Goal: Task Accomplishment & Management: Manage account settings

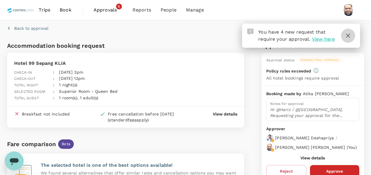
click at [344, 37] on icon "button" at bounding box center [347, 35] width 7 height 7
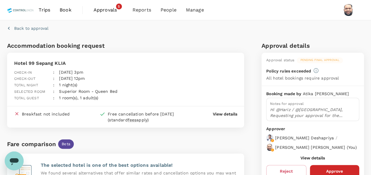
click at [103, 9] on span "Approvals" at bounding box center [107, 9] width 29 height 7
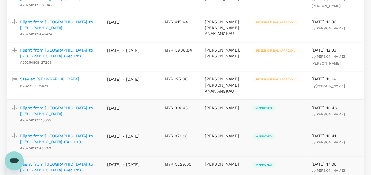
scroll to position [147, 0]
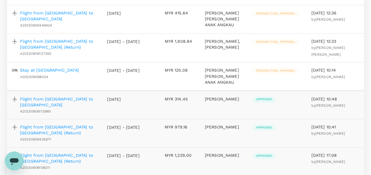
click at [64, 68] on p "Stay at [GEOGRAPHIC_DATA]" at bounding box center [49, 70] width 59 height 6
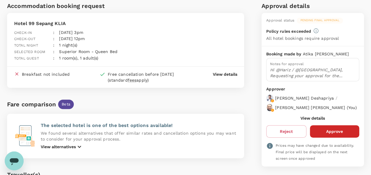
scroll to position [88, 0]
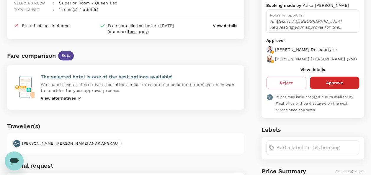
click at [307, 72] on button "View details" at bounding box center [312, 69] width 24 height 5
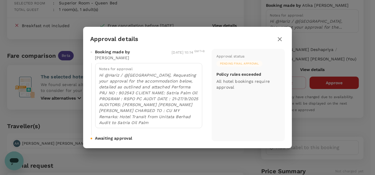
click at [278, 42] on icon "button" at bounding box center [279, 39] width 7 height 7
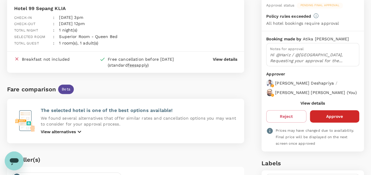
scroll to position [42, 0]
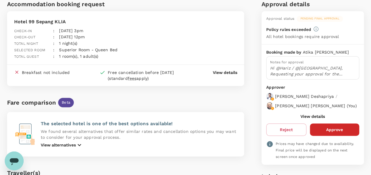
click at [306, 119] on button "View details" at bounding box center [312, 116] width 24 height 5
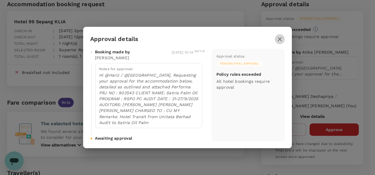
click at [279, 41] on icon "button" at bounding box center [280, 39] width 4 height 4
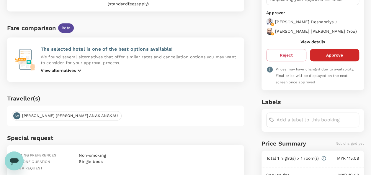
scroll to position [118, 0]
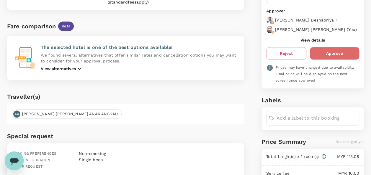
click at [330, 58] on button "Approve" at bounding box center [334, 53] width 49 height 12
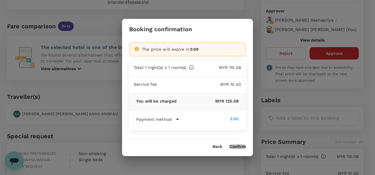
click at [235, 147] on button "Confirm" at bounding box center [237, 146] width 17 height 5
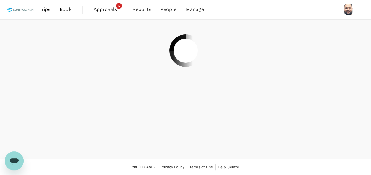
scroll to position [0, 0]
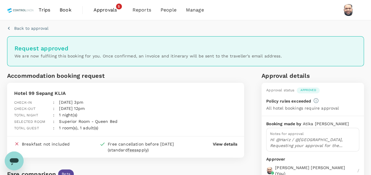
click at [103, 9] on span "Approvals" at bounding box center [107, 9] width 29 height 7
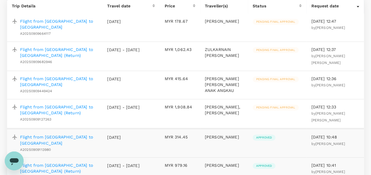
scroll to position [118, 0]
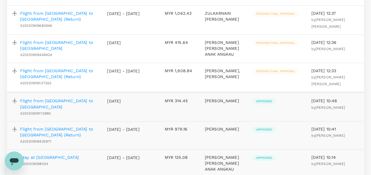
click at [74, 68] on p "Flight from [GEOGRAPHIC_DATA] to [GEOGRAPHIC_DATA] (Return)" at bounding box center [59, 74] width 78 height 12
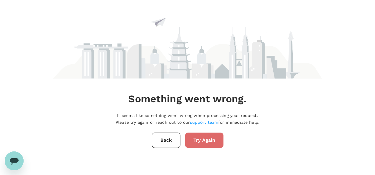
click at [202, 141] on button "Try Again" at bounding box center [204, 140] width 38 height 15
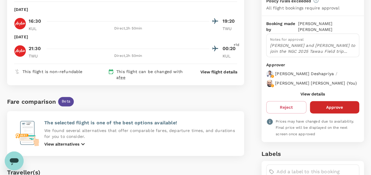
scroll to position [37, 0]
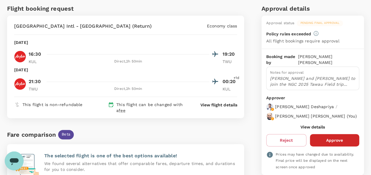
click at [316, 125] on button "View details" at bounding box center [312, 127] width 24 height 5
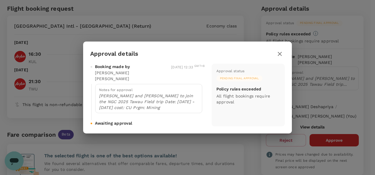
click at [281, 56] on icon "button" at bounding box center [280, 54] width 4 height 4
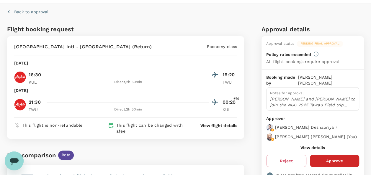
scroll to position [0, 0]
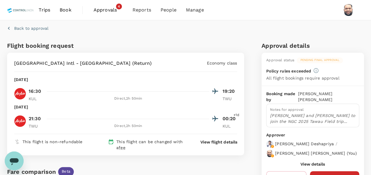
click at [100, 9] on span "Approvals" at bounding box center [107, 9] width 29 height 7
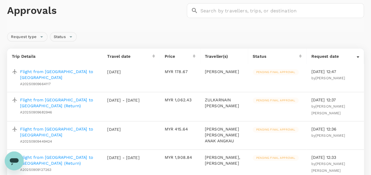
scroll to position [59, 0]
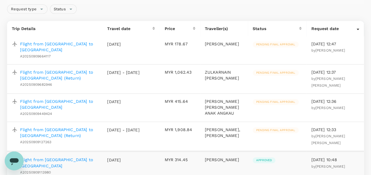
click at [78, 43] on p "Flight from [GEOGRAPHIC_DATA] to [GEOGRAPHIC_DATA]" at bounding box center [59, 47] width 78 height 12
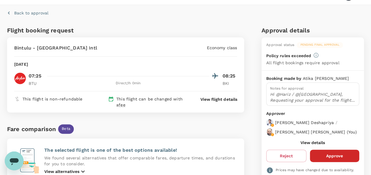
scroll to position [29, 0]
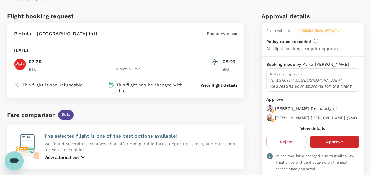
click at [307, 131] on button "View details" at bounding box center [312, 128] width 24 height 5
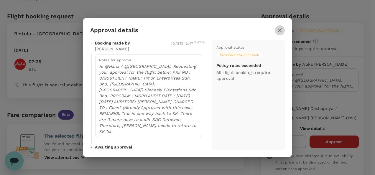
click at [280, 34] on icon "button" at bounding box center [279, 30] width 7 height 7
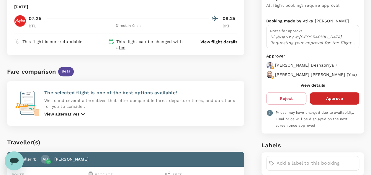
scroll to position [118, 0]
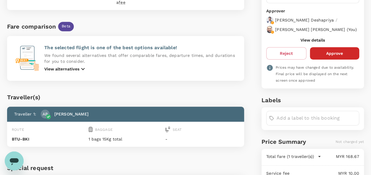
click at [337, 57] on button "Approve" at bounding box center [334, 53] width 49 height 12
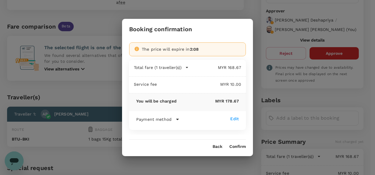
click at [238, 145] on button "Confirm" at bounding box center [237, 146] width 17 height 5
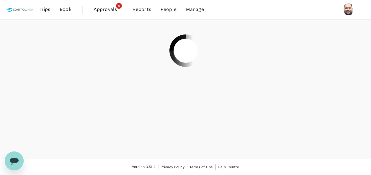
scroll to position [0, 0]
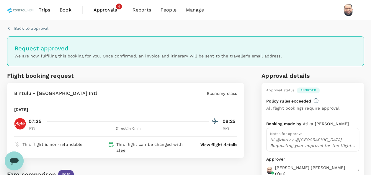
click at [98, 10] on span "Approvals" at bounding box center [107, 9] width 29 height 7
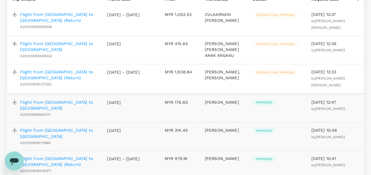
scroll to position [59, 0]
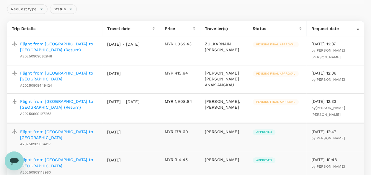
click at [76, 43] on p "Flight from [GEOGRAPHIC_DATA] to [GEOGRAPHIC_DATA] (Return)" at bounding box center [59, 47] width 78 height 12
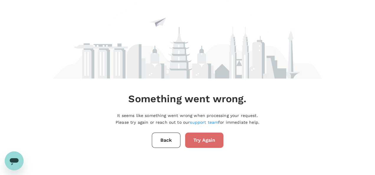
click at [204, 144] on button "Try Again" at bounding box center [204, 140] width 38 height 15
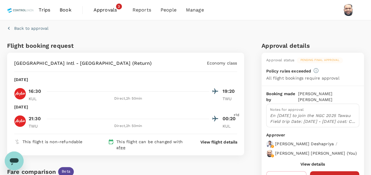
click at [106, 10] on span "Approvals" at bounding box center [107, 9] width 29 height 7
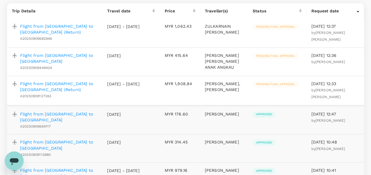
scroll to position [59, 0]
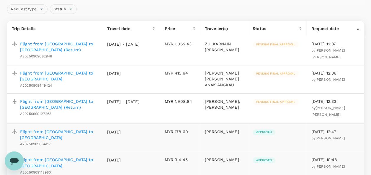
click at [85, 72] on p "Flight from [GEOGRAPHIC_DATA] to [GEOGRAPHIC_DATA]" at bounding box center [59, 76] width 78 height 12
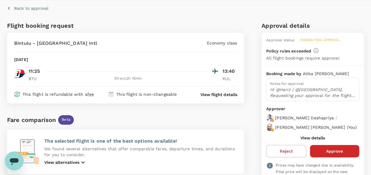
scroll to position [29, 0]
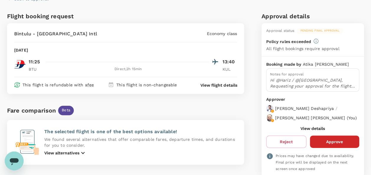
click at [304, 131] on button "View details" at bounding box center [312, 128] width 24 height 5
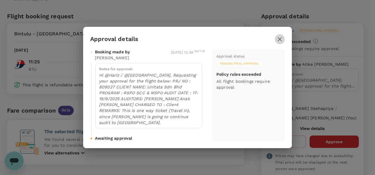
click at [279, 43] on icon "button" at bounding box center [279, 39] width 7 height 7
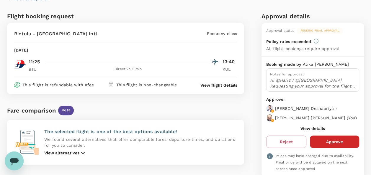
click at [331, 143] on button "Approve" at bounding box center [334, 142] width 49 height 12
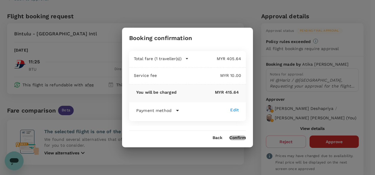
click at [235, 136] on button "Confirm" at bounding box center [237, 138] width 17 height 5
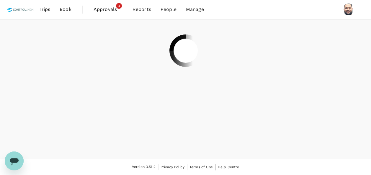
scroll to position [0, 0]
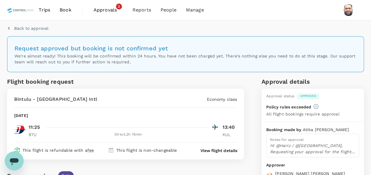
click at [106, 11] on span "Approvals" at bounding box center [107, 9] width 29 height 7
